Goal: Information Seeking & Learning: Learn about a topic

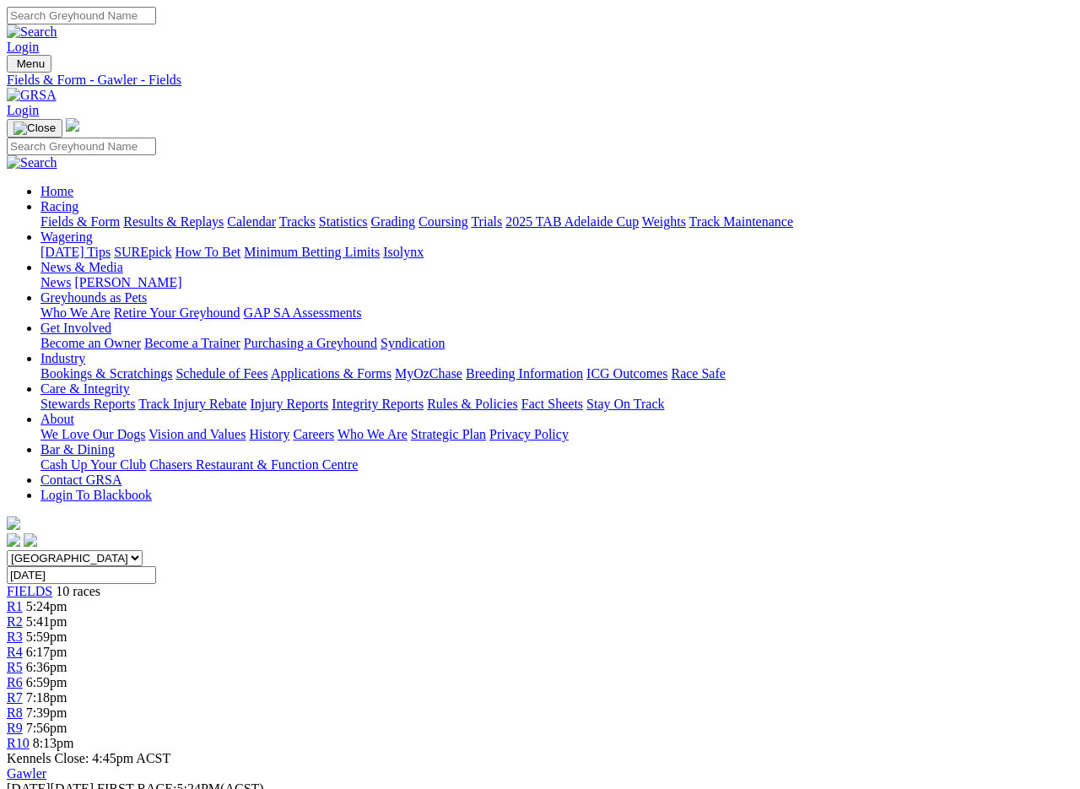
click at [216, 214] on link "Results & Replays" at bounding box center [173, 221] width 100 height 14
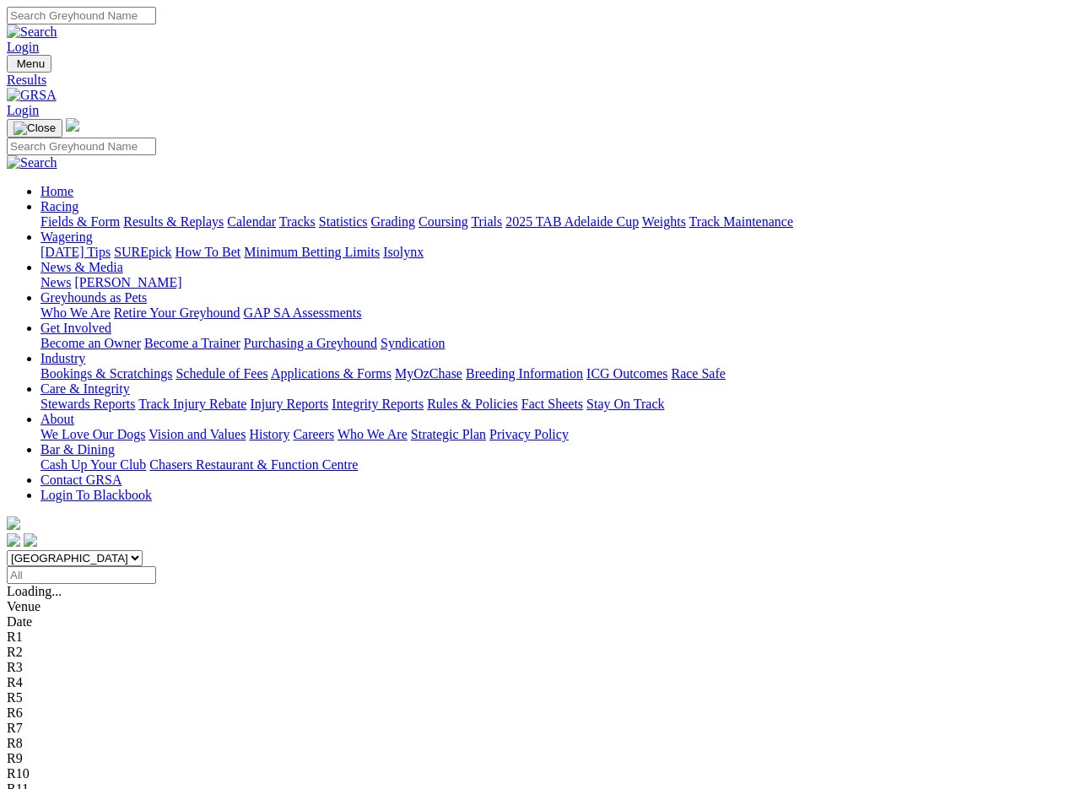
scroll to position [3, 0]
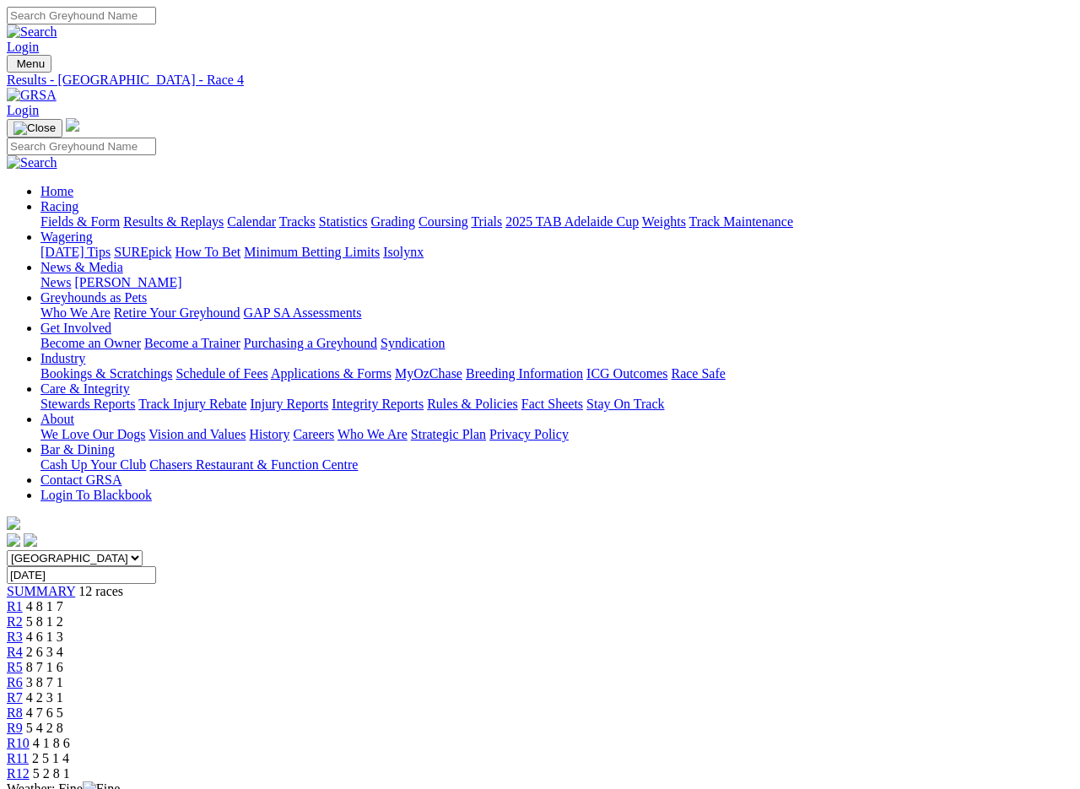
click at [23, 660] on link "R5" at bounding box center [15, 667] width 16 height 14
click at [23, 690] on span "R7" at bounding box center [15, 697] width 16 height 14
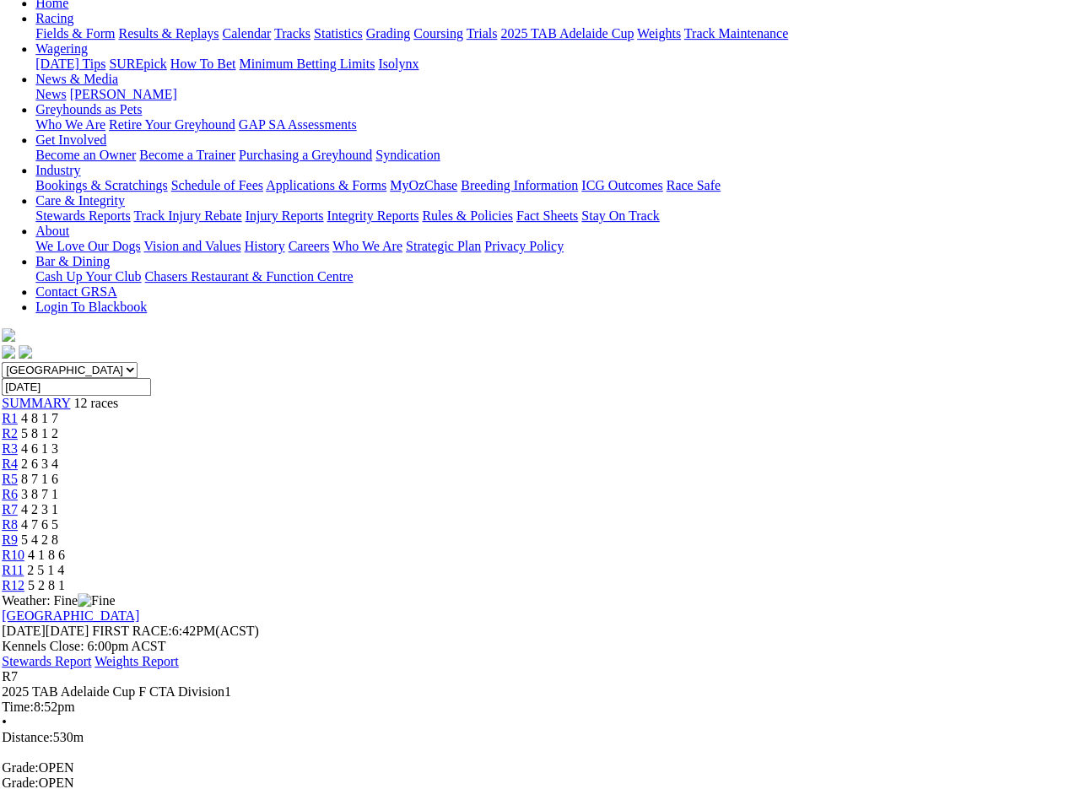
scroll to position [173, 5]
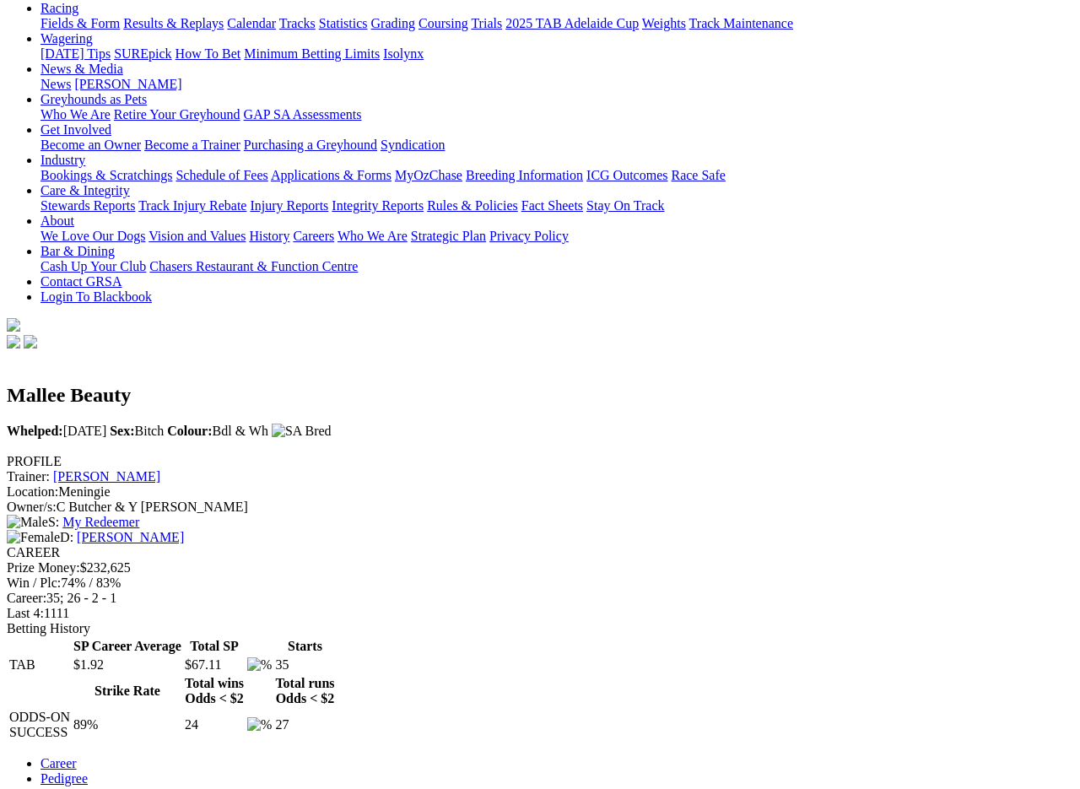
scroll to position [200, 0]
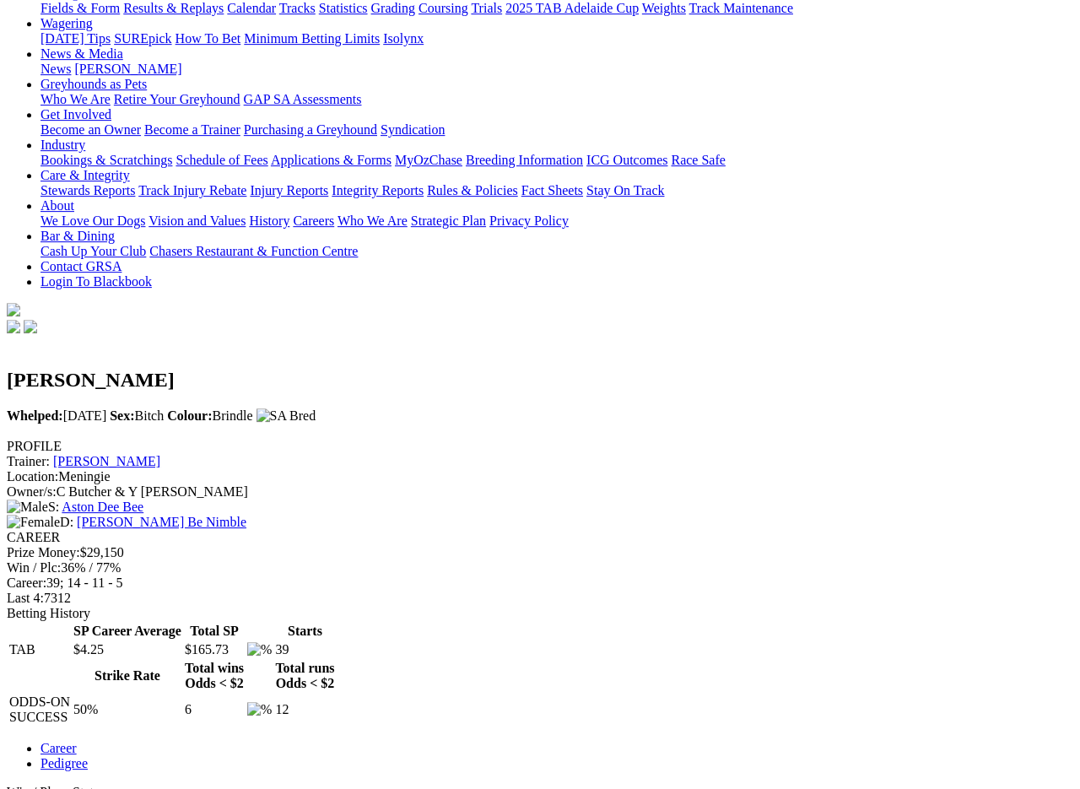
scroll to position [210, 0]
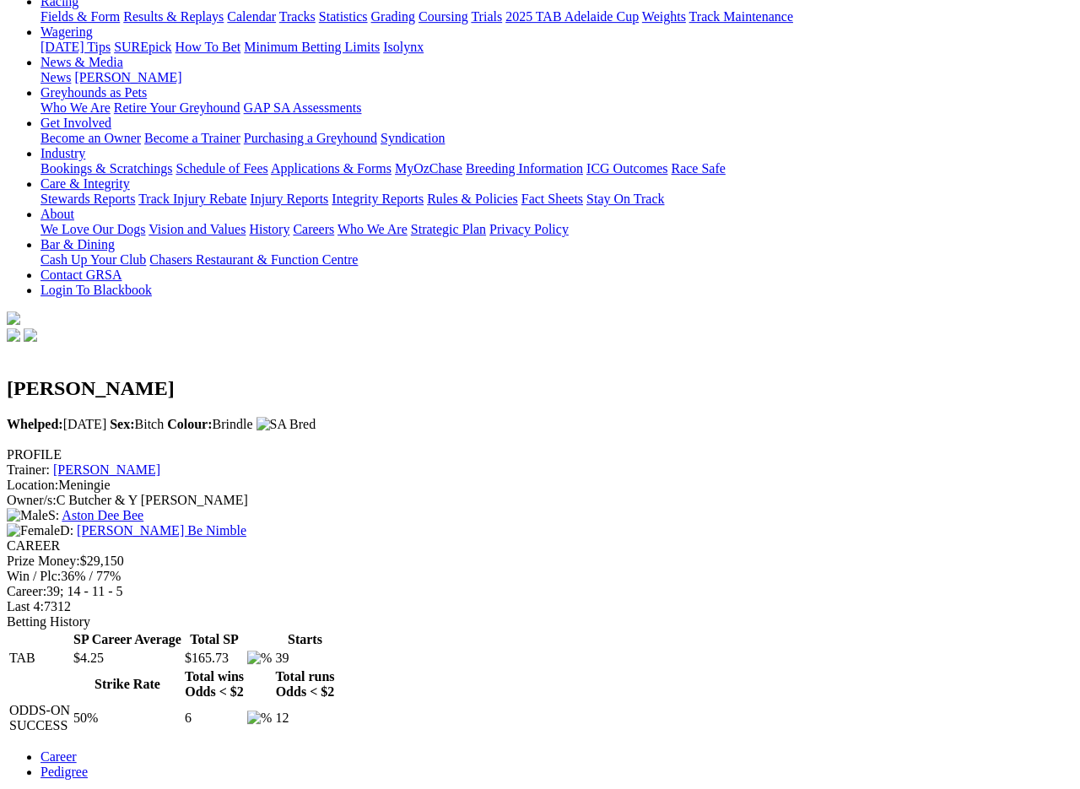
click at [88, 702] on link "Pedigree" at bounding box center [64, 772] width 47 height 14
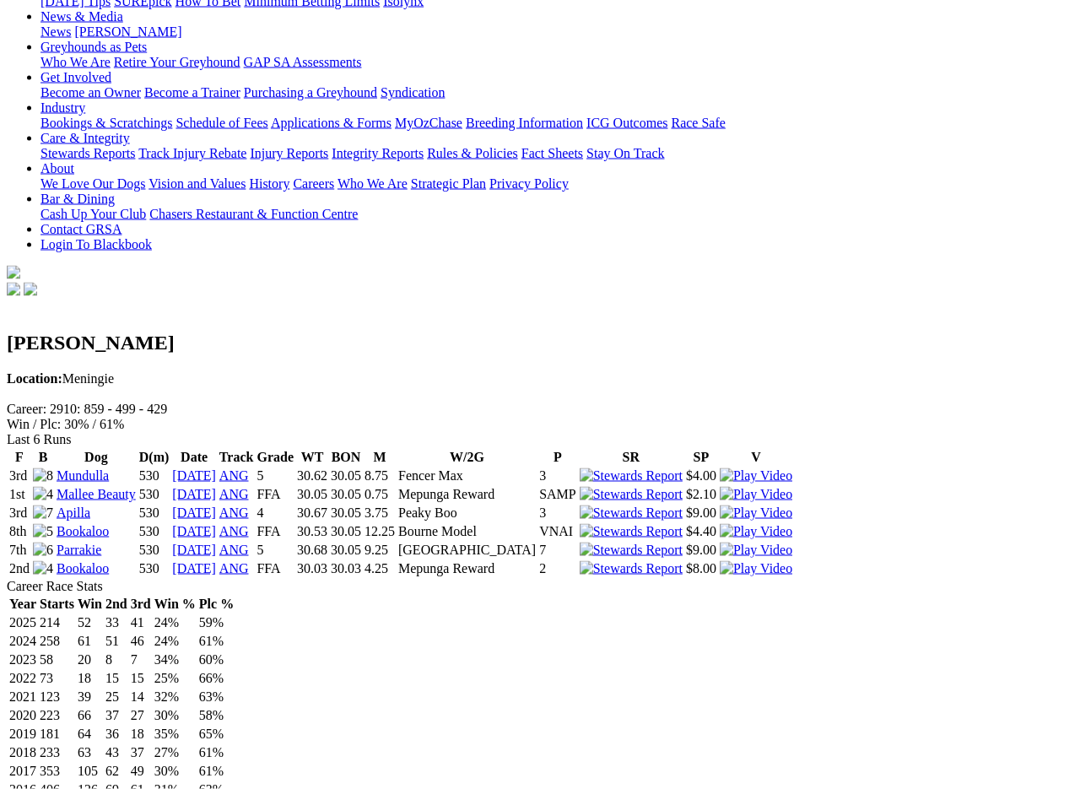
scroll to position [252, 0]
click at [125, 486] on link "Mallee Beauty" at bounding box center [96, 493] width 79 height 14
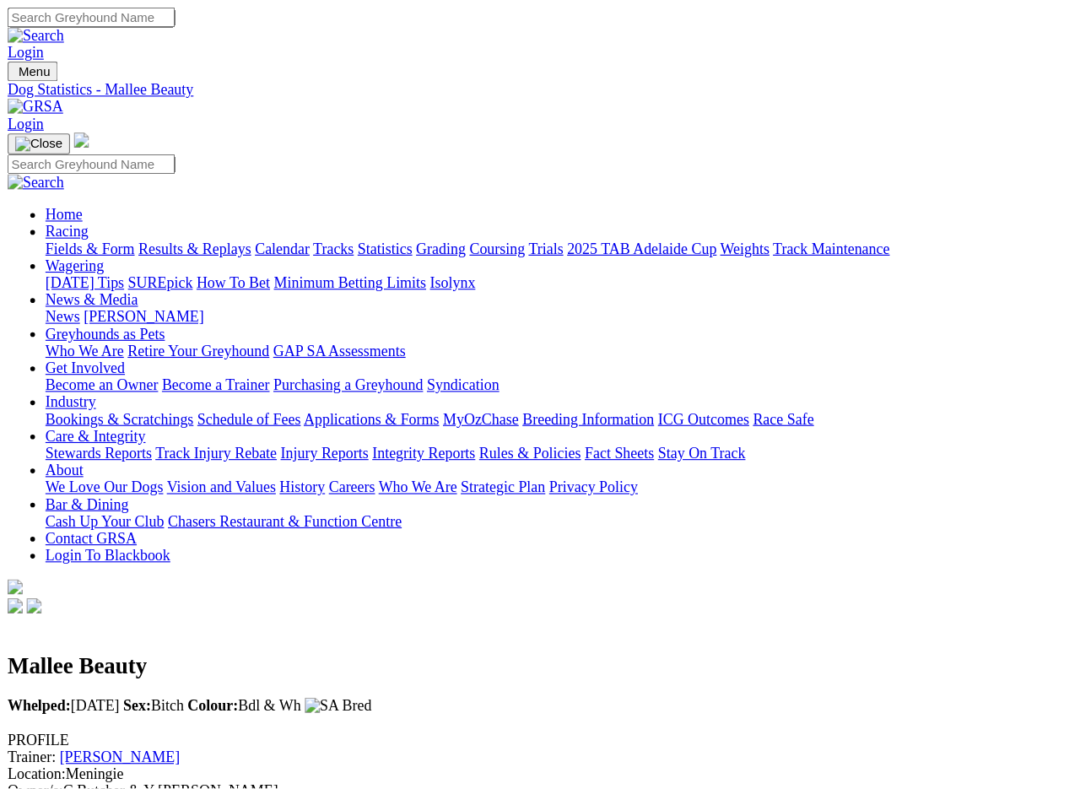
scroll to position [3, 0]
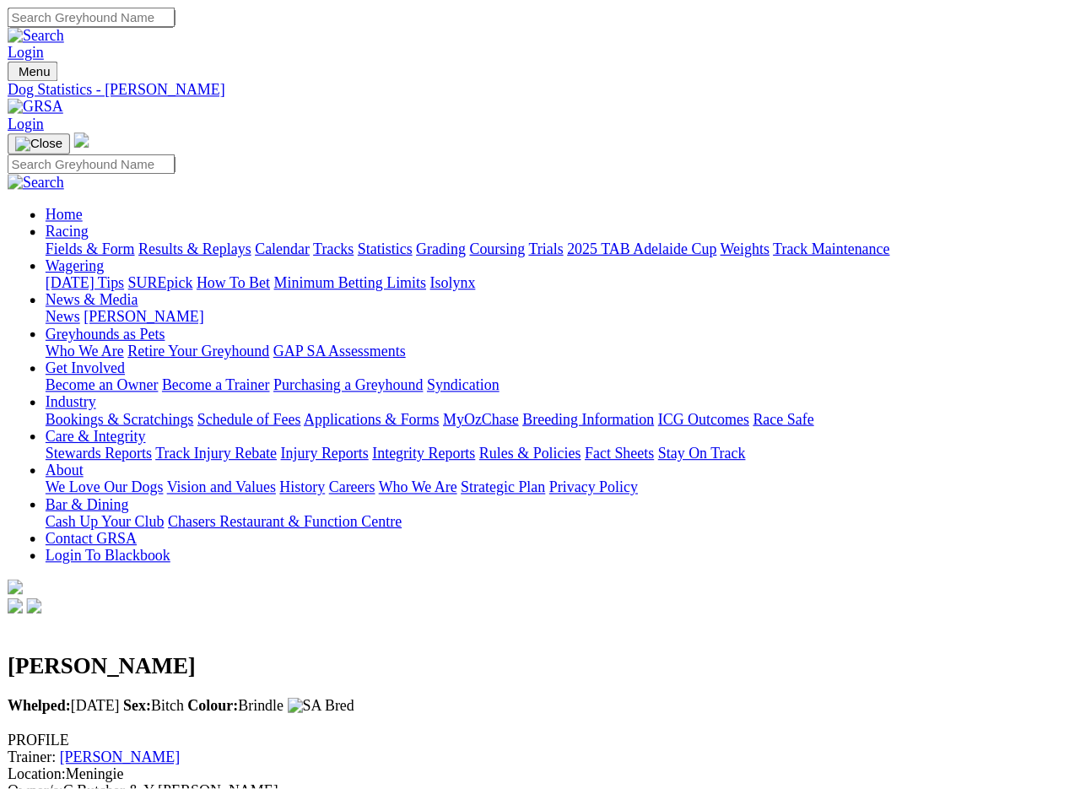
scroll to position [3, 0]
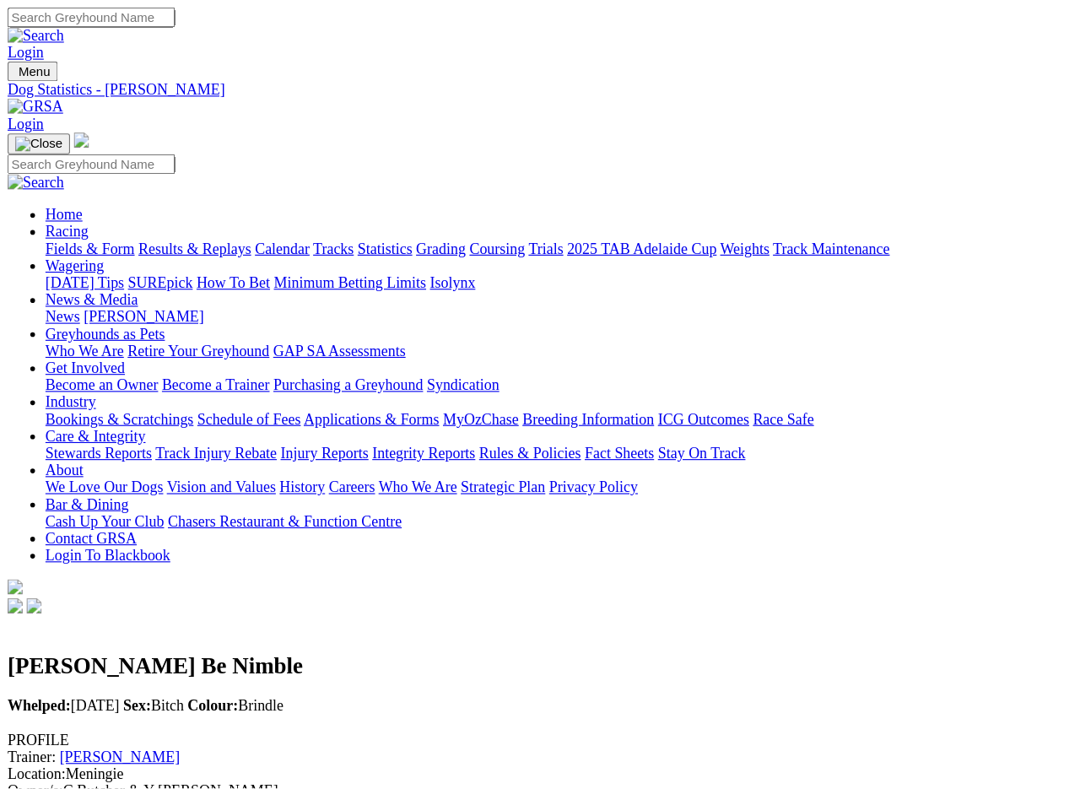
scroll to position [2, 0]
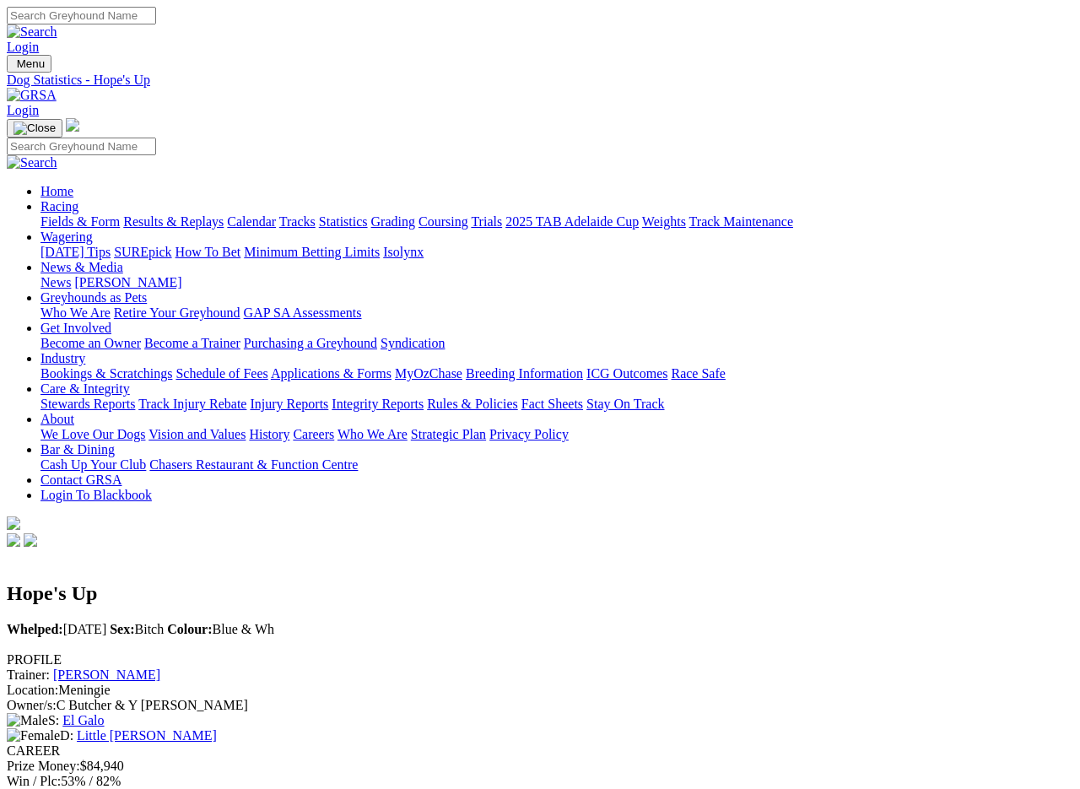
scroll to position [3, 0]
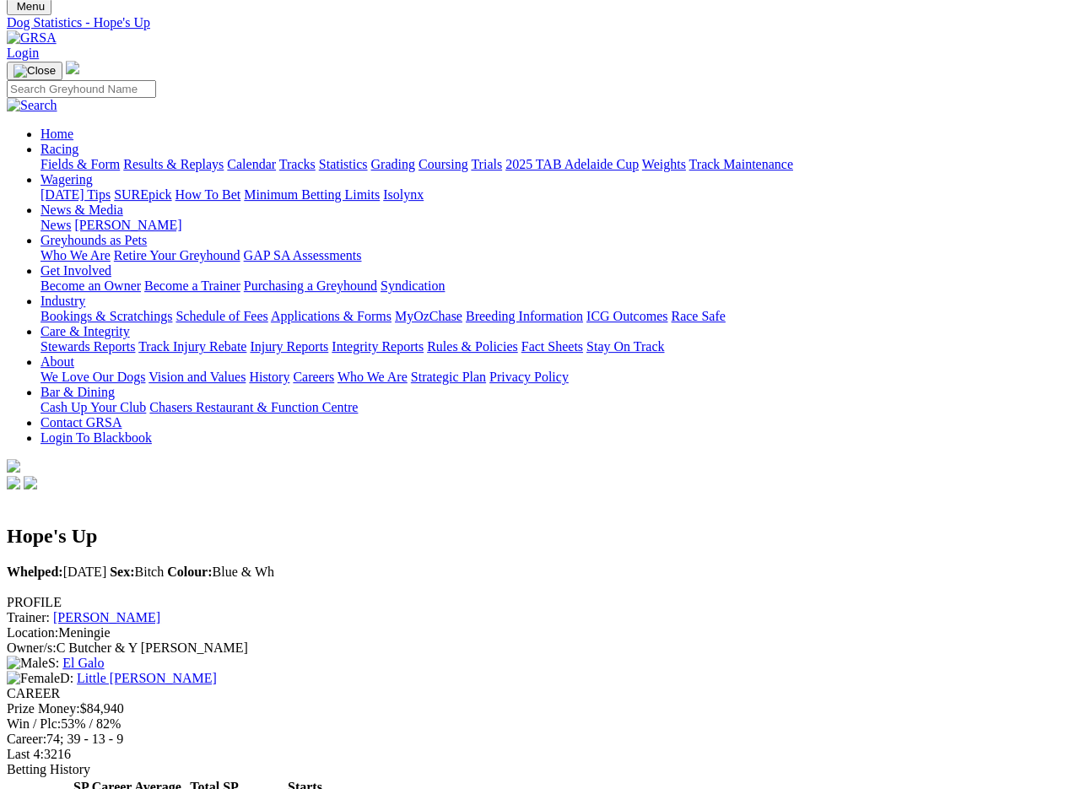
scroll to position [69, 0]
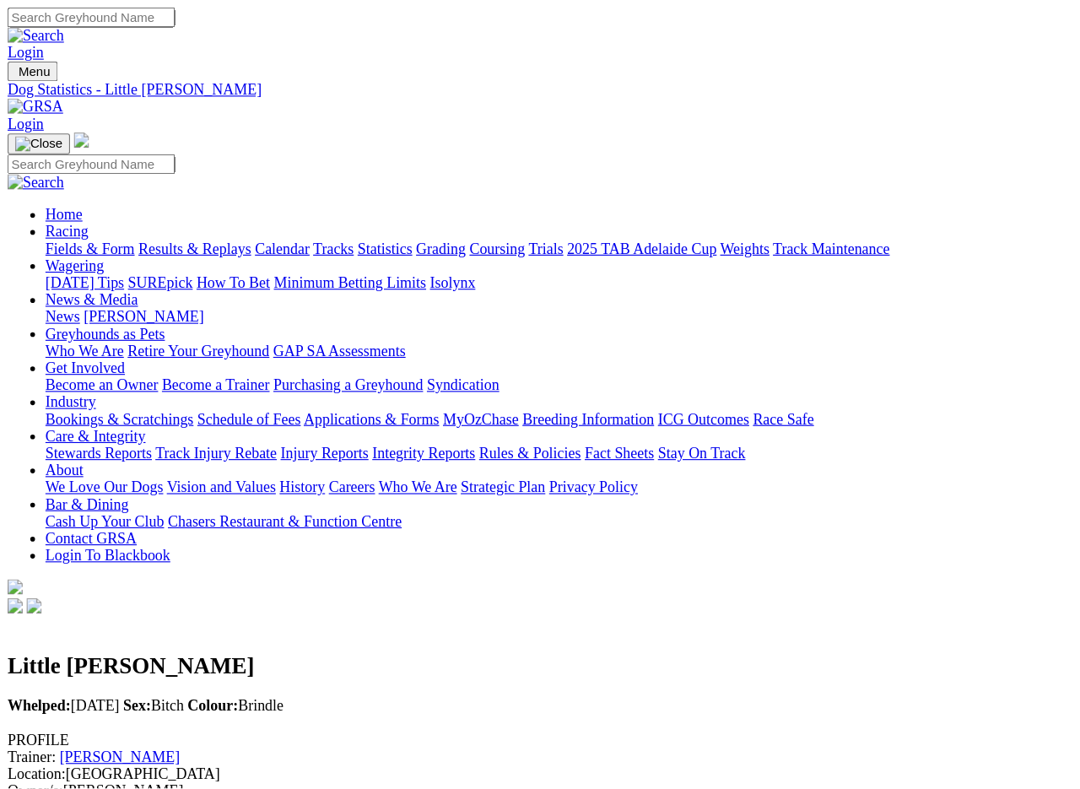
scroll to position [3, 0]
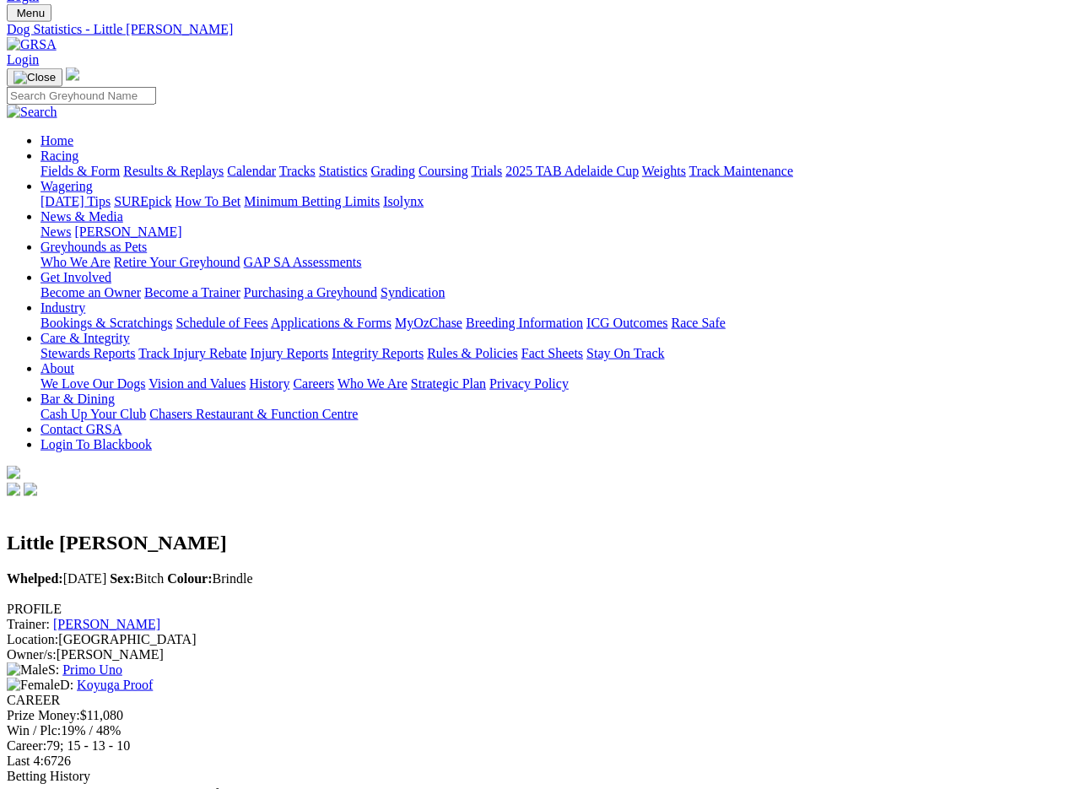
scroll to position [55, 0]
